Goal: Complete application form: Complete application form

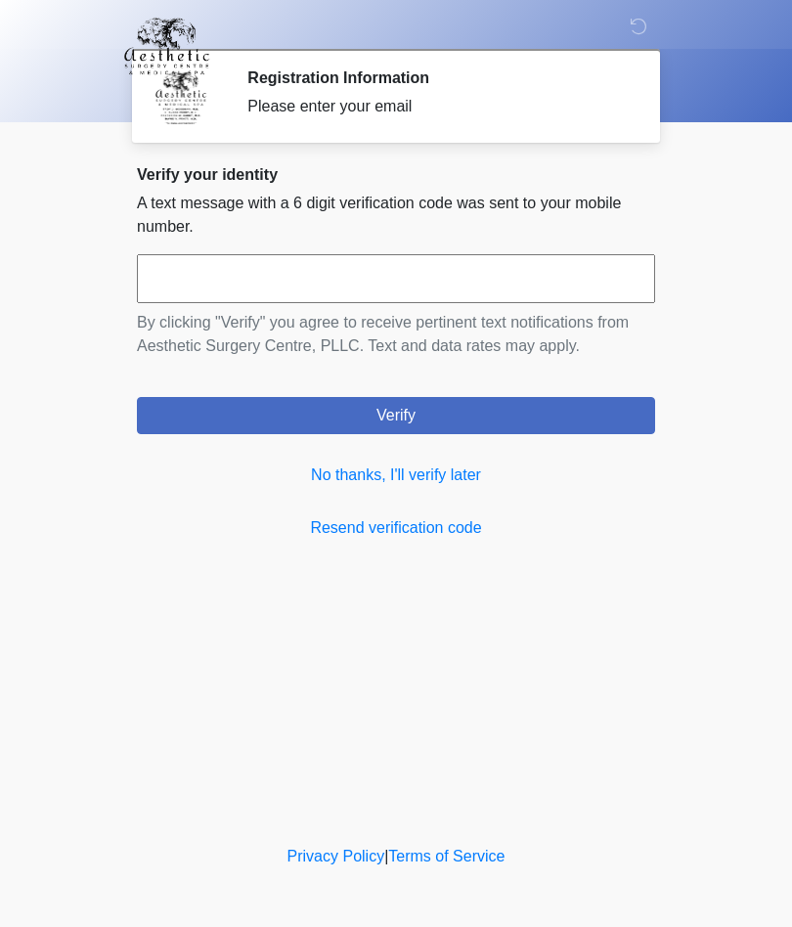
click at [448, 476] on link "No thanks, I'll verify later" at bounding box center [396, 474] width 518 height 23
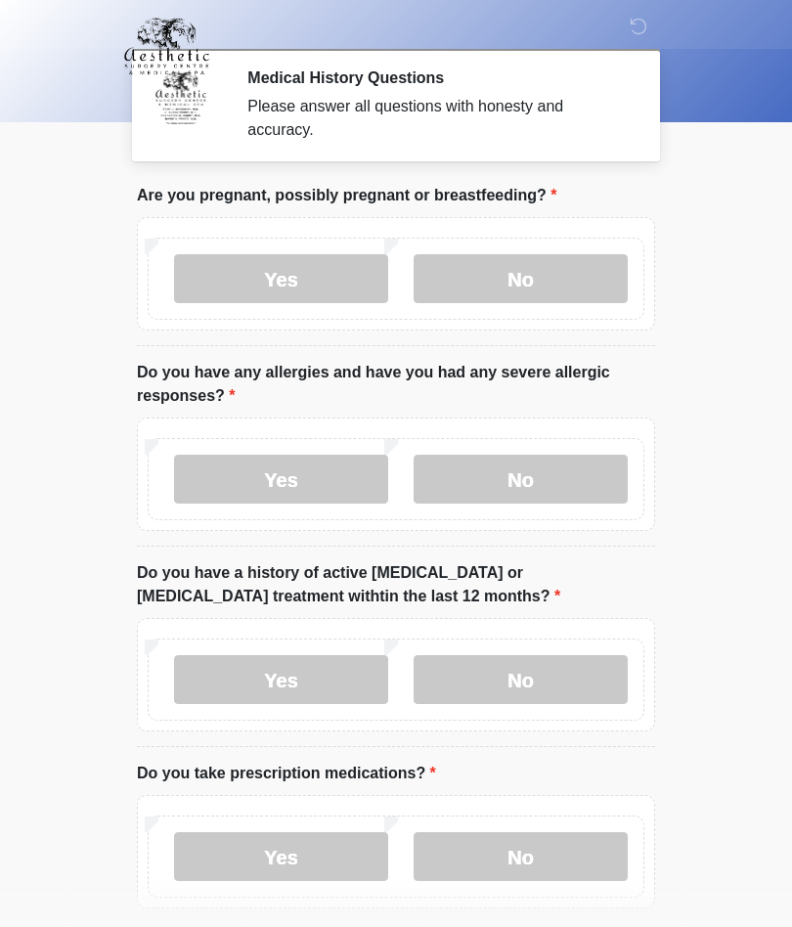
click at [534, 287] on label "No" at bounding box center [521, 278] width 214 height 49
click at [520, 480] on label "No" at bounding box center [521, 479] width 214 height 49
click at [515, 678] on label "No" at bounding box center [521, 679] width 214 height 49
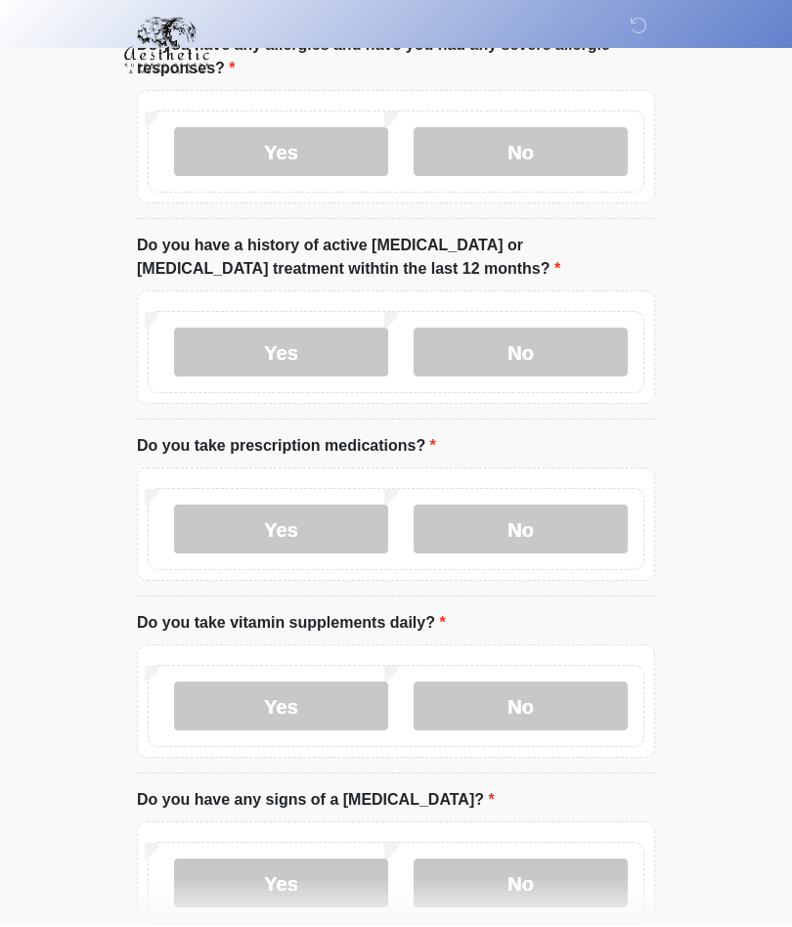
scroll to position [331, 0]
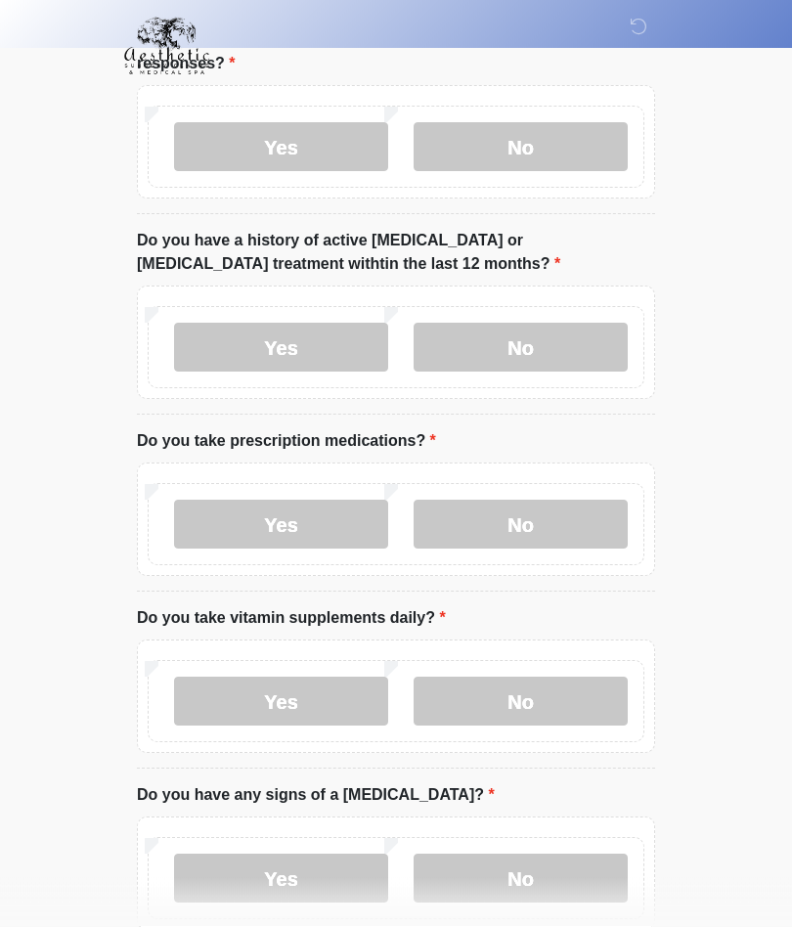
click at [503, 537] on label "No" at bounding box center [521, 525] width 214 height 49
click at [511, 715] on label "No" at bounding box center [521, 701] width 214 height 49
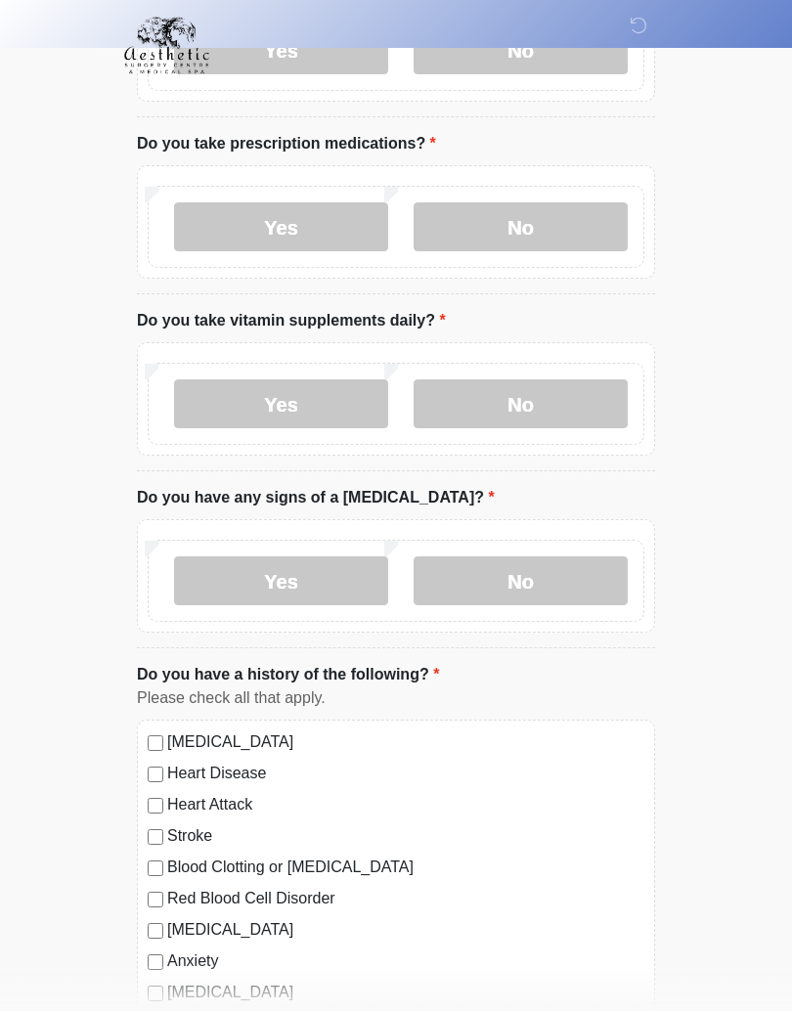
scroll to position [638, 0]
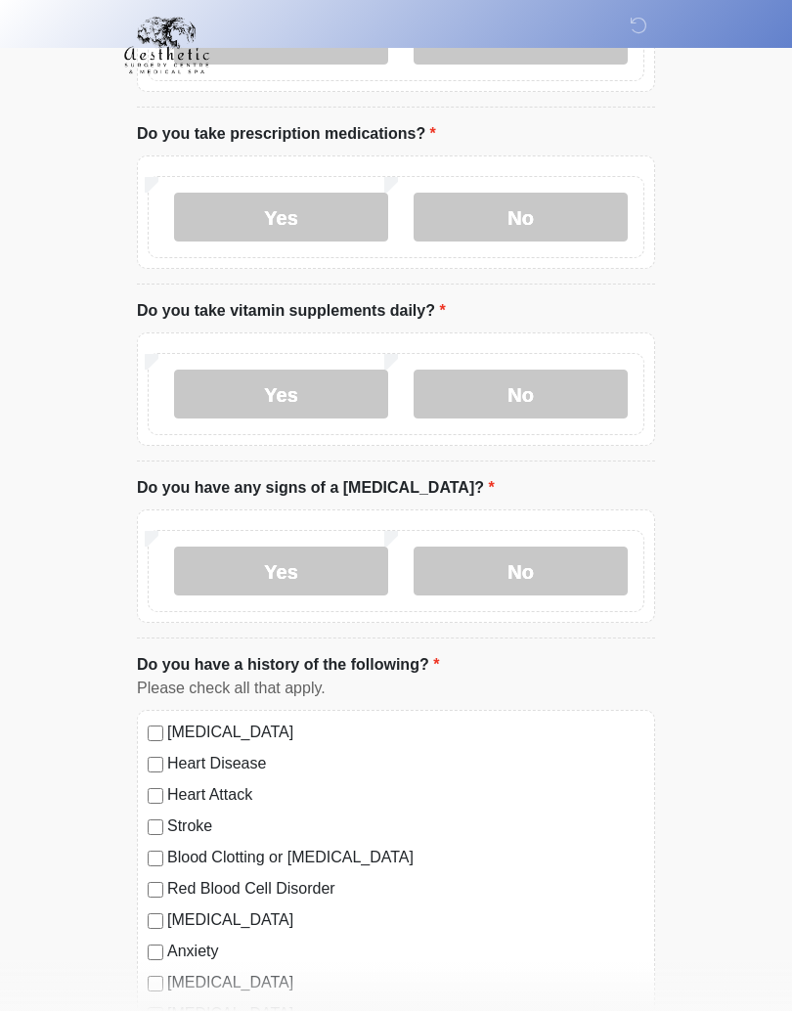
click at [512, 586] on label "No" at bounding box center [521, 572] width 214 height 49
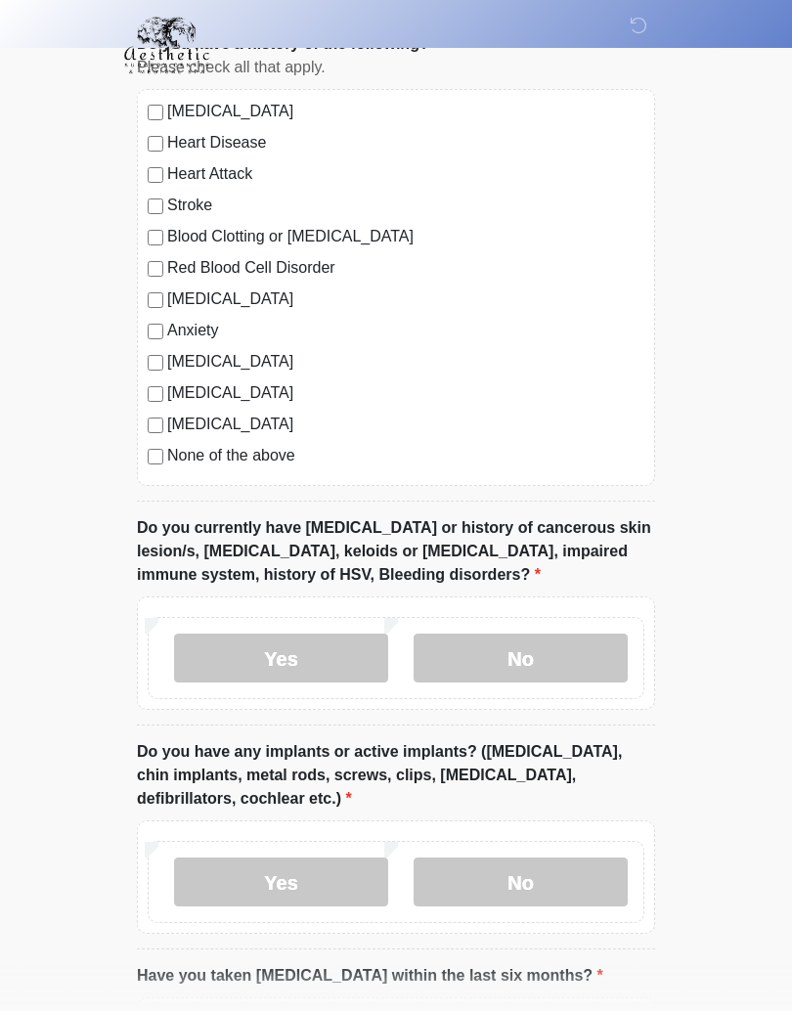
scroll to position [1261, 0]
click at [500, 658] on label "No" at bounding box center [521, 657] width 214 height 49
click at [525, 883] on label "No" at bounding box center [521, 880] width 214 height 49
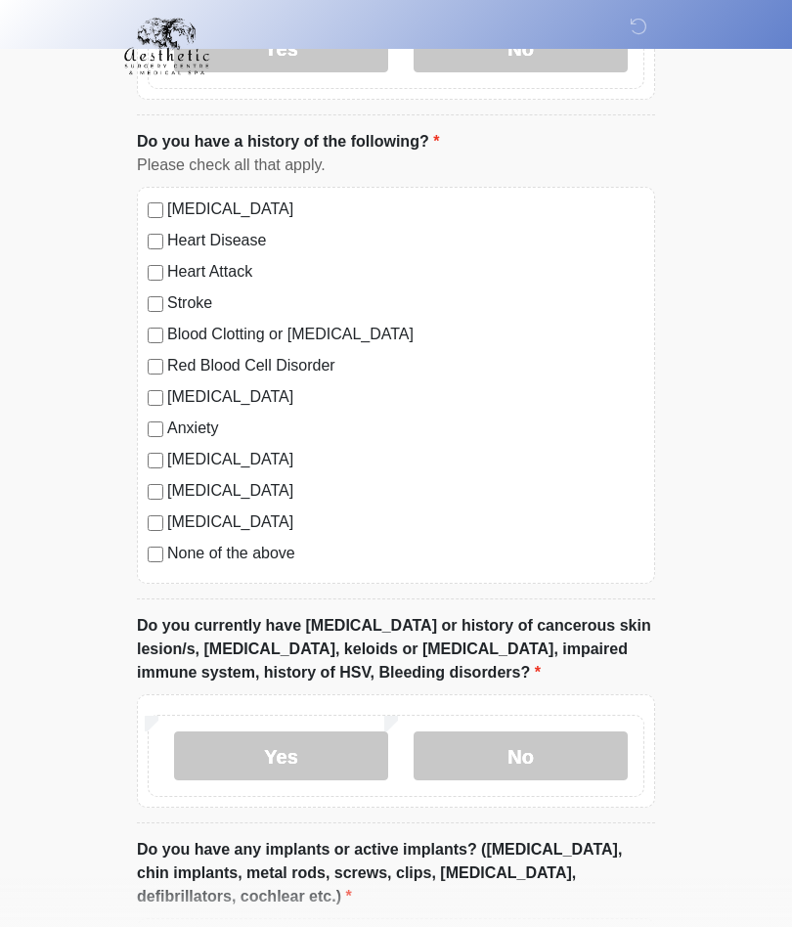
scroll to position [1162, 0]
click at [170, 545] on label "None of the above" at bounding box center [405, 554] width 477 height 23
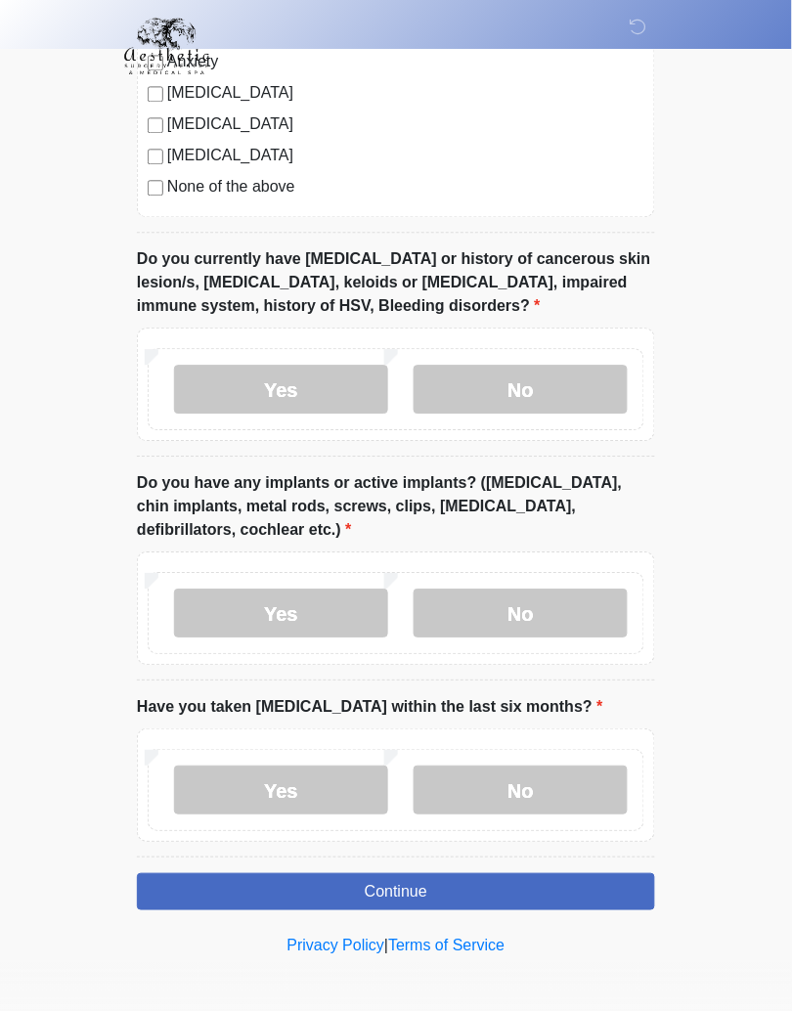
scroll to position [1529, 0]
click at [533, 782] on label "No" at bounding box center [521, 790] width 214 height 49
click at [554, 899] on button "Continue" at bounding box center [396, 891] width 518 height 37
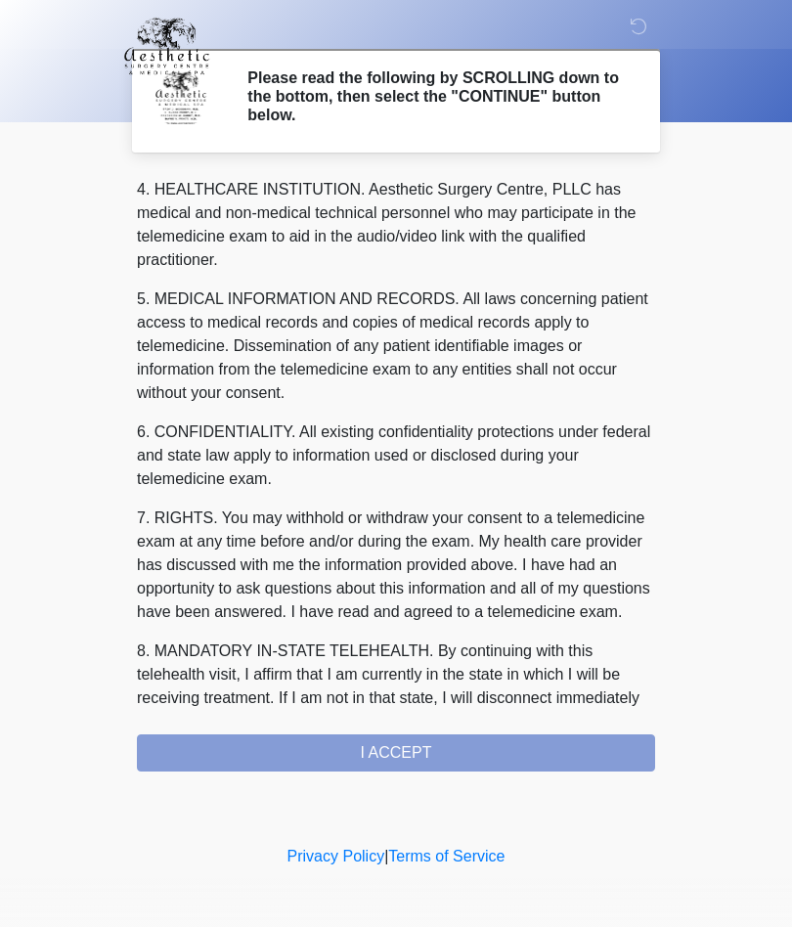
scroll to position [541, 0]
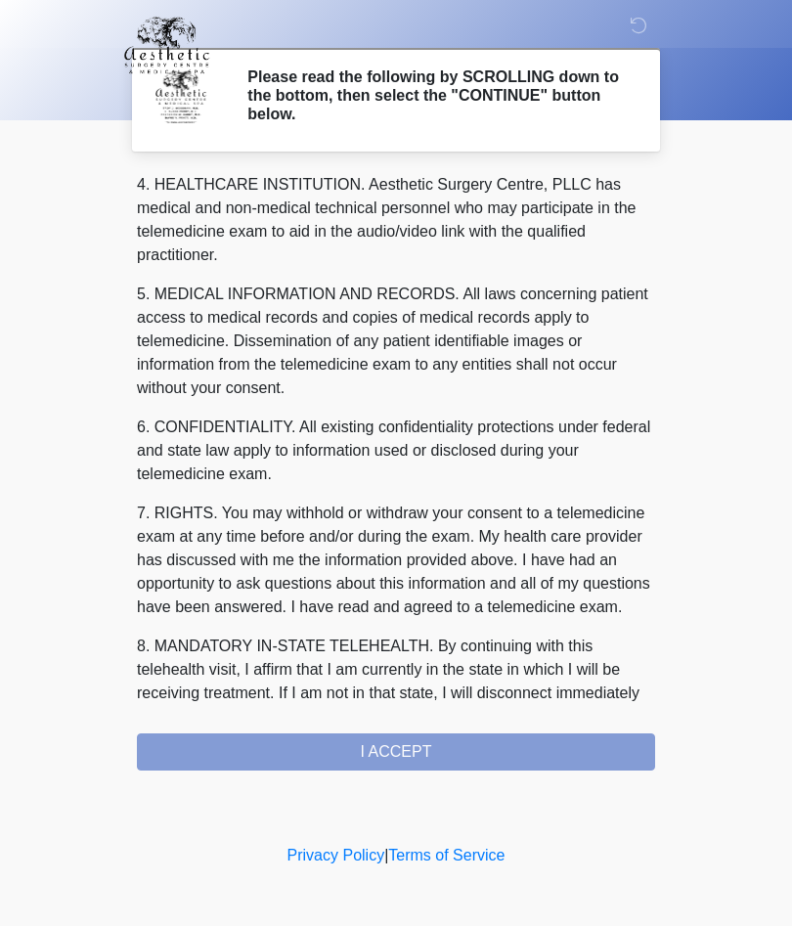
click at [395, 760] on div "1. PURPOSE. The purpose of this form is to obtain your consent for a telemedici…" at bounding box center [396, 473] width 518 height 596
click at [425, 750] on div "1. PURPOSE. The purpose of this form is to obtain your consent for a telemedici…" at bounding box center [396, 473] width 518 height 596
click at [389, 760] on div "1. PURPOSE. The purpose of this form is to obtain your consent for a telemedici…" at bounding box center [396, 473] width 518 height 596
click at [392, 770] on div "‎ ‎ ‎ ‎ Please read the following by SCROLLING down to the bottom, then select …" at bounding box center [396, 421] width 587 height 802
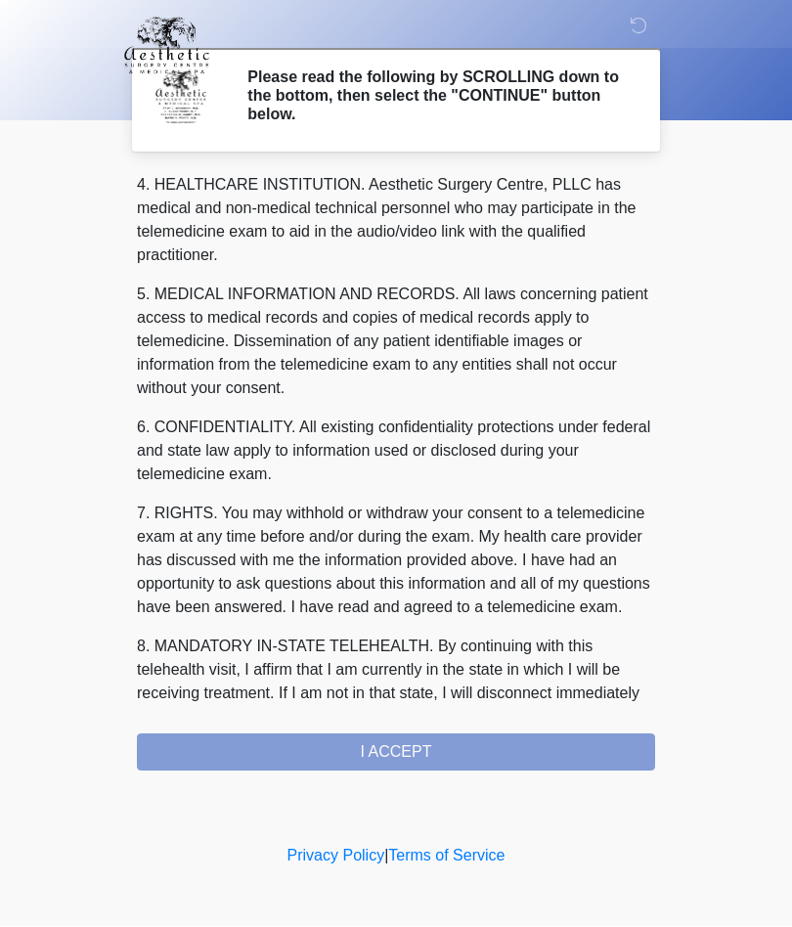
click at [401, 764] on div "1. PURPOSE. The purpose of this form is to obtain your consent for a telemedici…" at bounding box center [396, 473] width 518 height 596
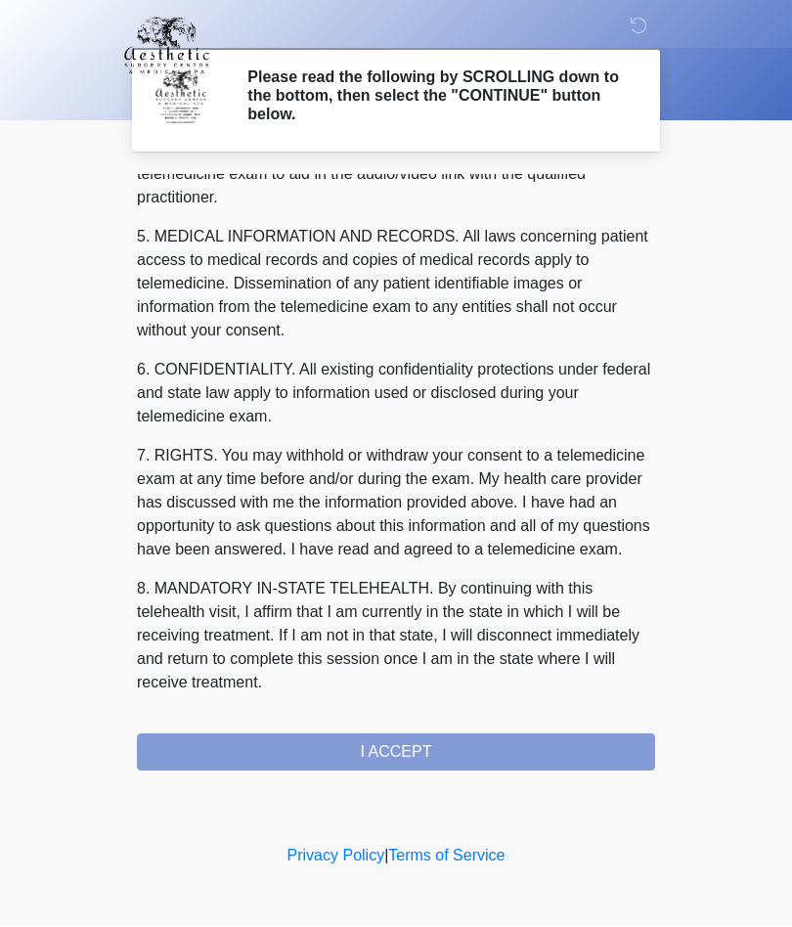
scroll to position [622, 0]
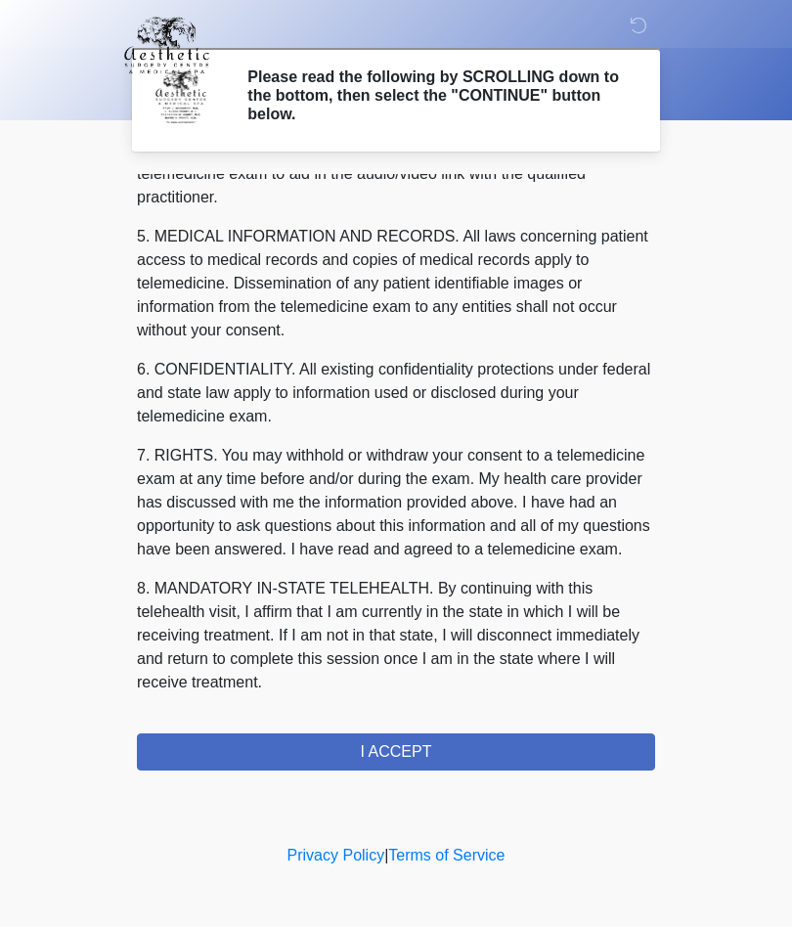
click at [489, 755] on button "I ACCEPT" at bounding box center [396, 752] width 518 height 37
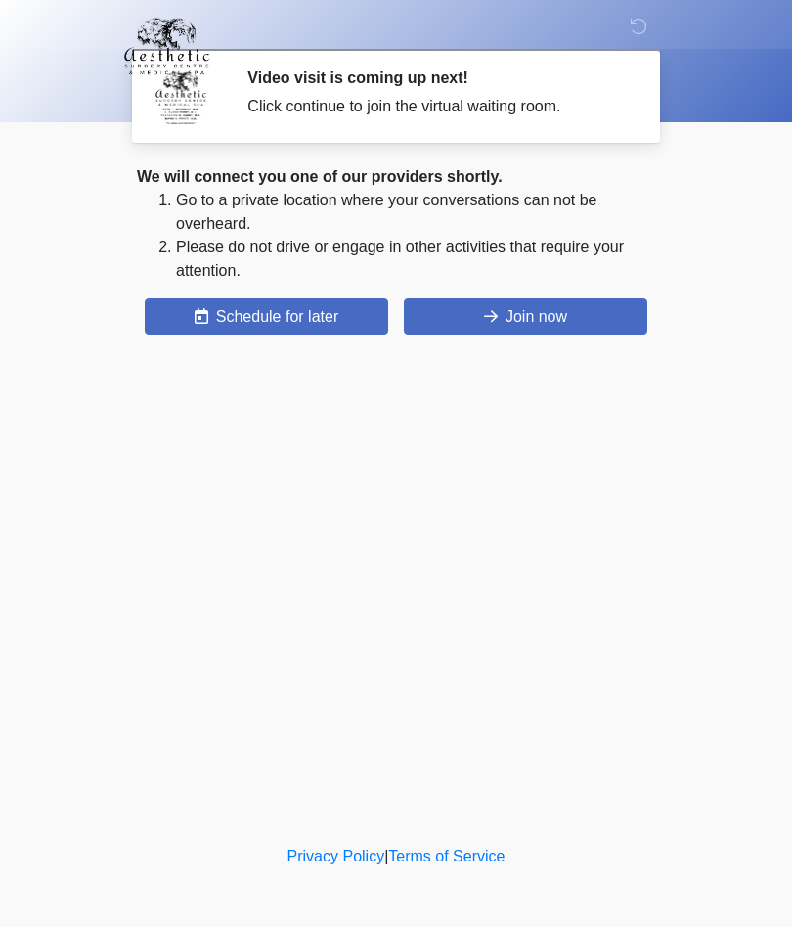
click at [515, 316] on button "Join now" at bounding box center [525, 316] width 243 height 37
